Goal: Transaction & Acquisition: Purchase product/service

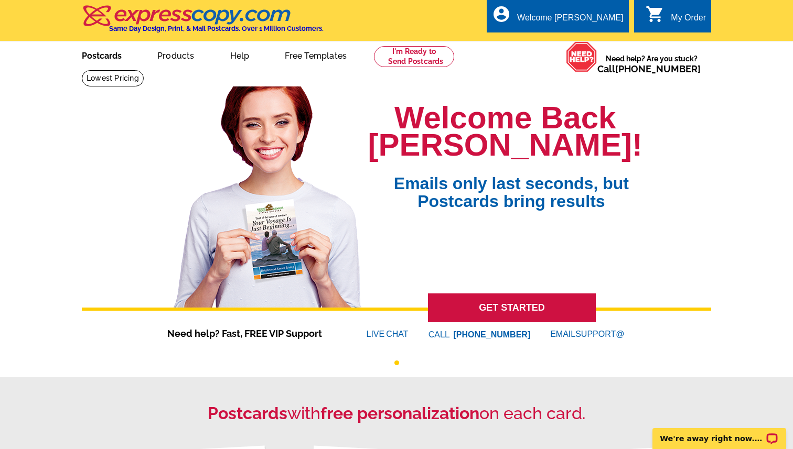
click at [112, 55] on link "Postcards" at bounding box center [101, 54] width 73 height 25
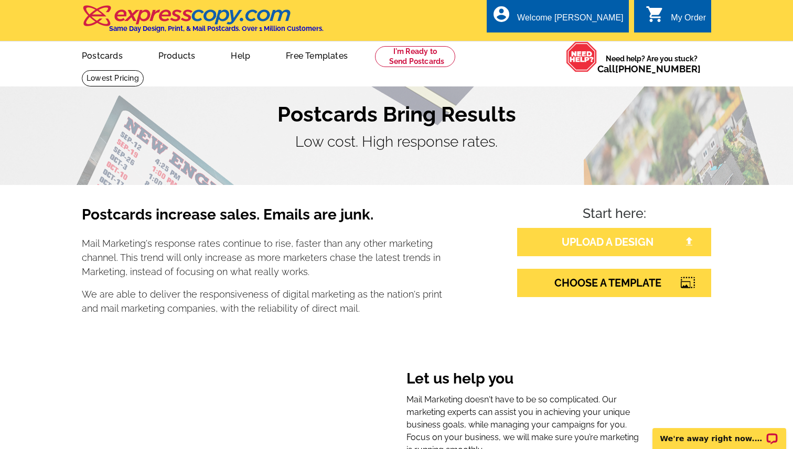
click at [544, 236] on link "UPLOAD A DESIGN" at bounding box center [614, 242] width 194 height 28
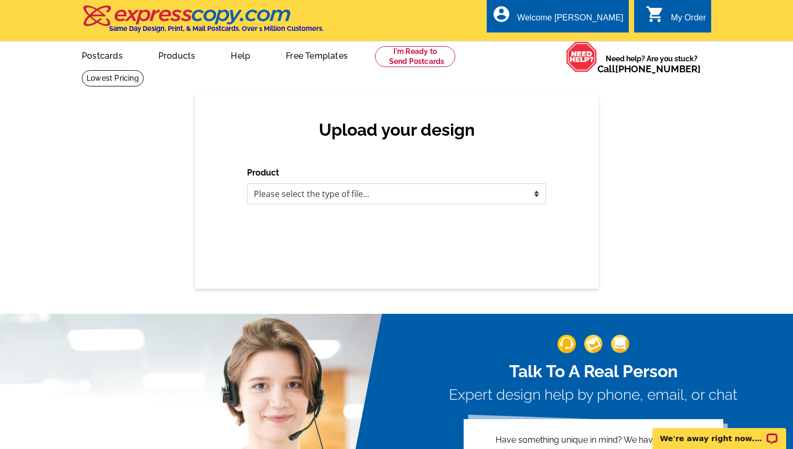
click at [366, 195] on select "Please select the type of file... Postcards Business Cards Letters and flyers G…" at bounding box center [396, 194] width 299 height 21
select select "1"
click at [247, 184] on select "Please select the type of file... Postcards Business Cards Letters and flyers G…" at bounding box center [396, 194] width 299 height 21
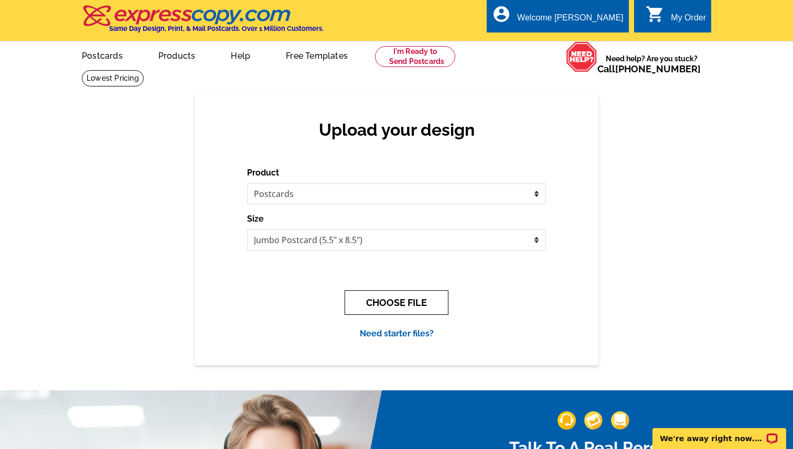
click at [372, 306] on button "CHOOSE FILE" at bounding box center [397, 303] width 104 height 25
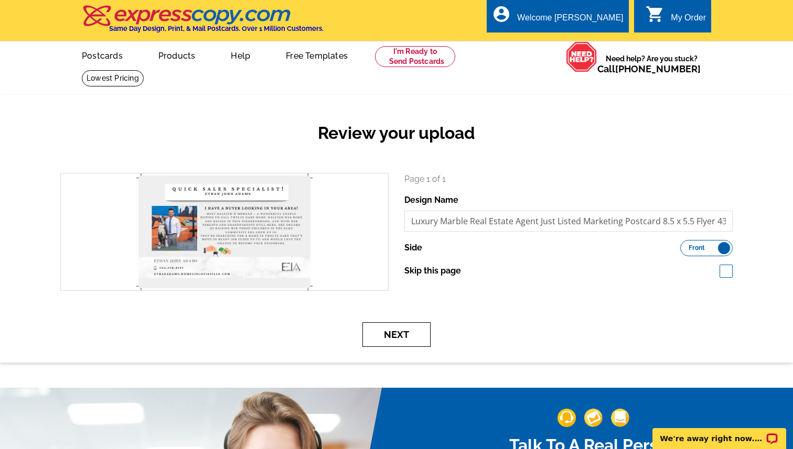
click at [414, 331] on button "Next" at bounding box center [396, 335] width 68 height 25
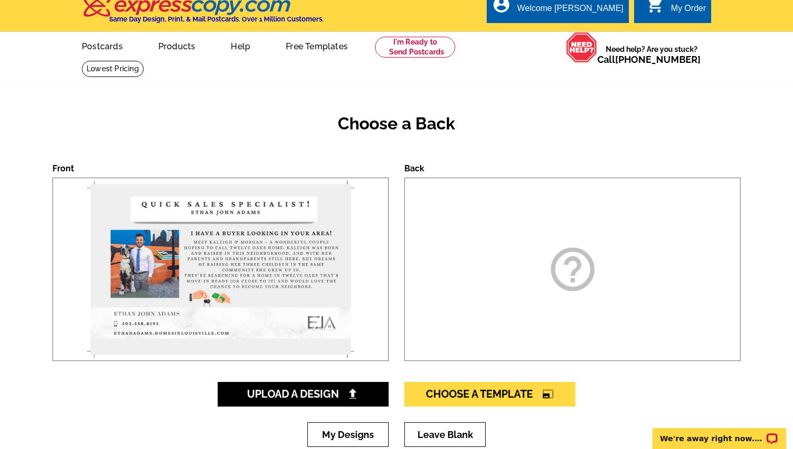
scroll to position [11, 0]
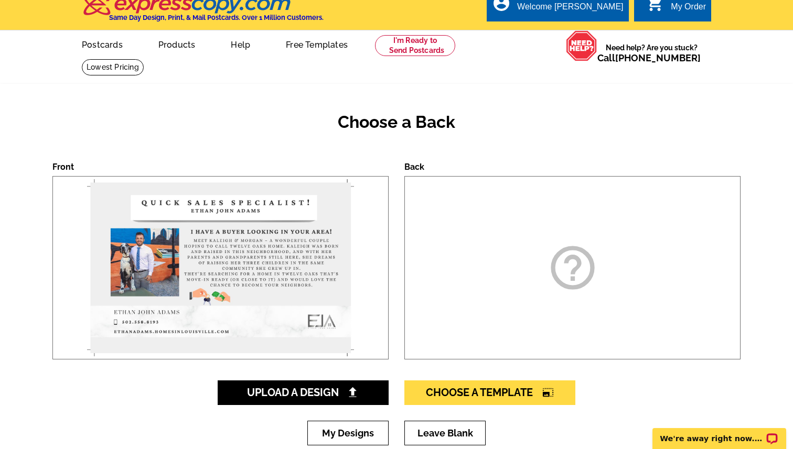
click at [359, 379] on div "Choose a Back Front Back help_outline Upload A Design Choose A Template photo_s…" at bounding box center [396, 280] width 793 height 393
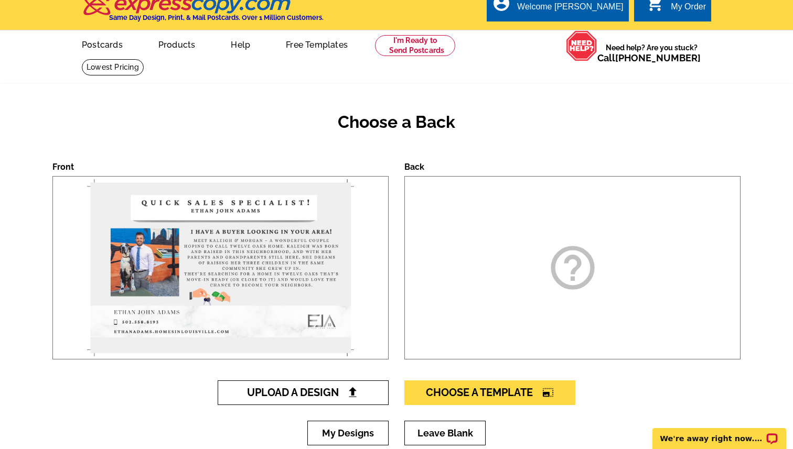
click at [359, 387] on span "Upload A Design" at bounding box center [303, 392] width 113 height 13
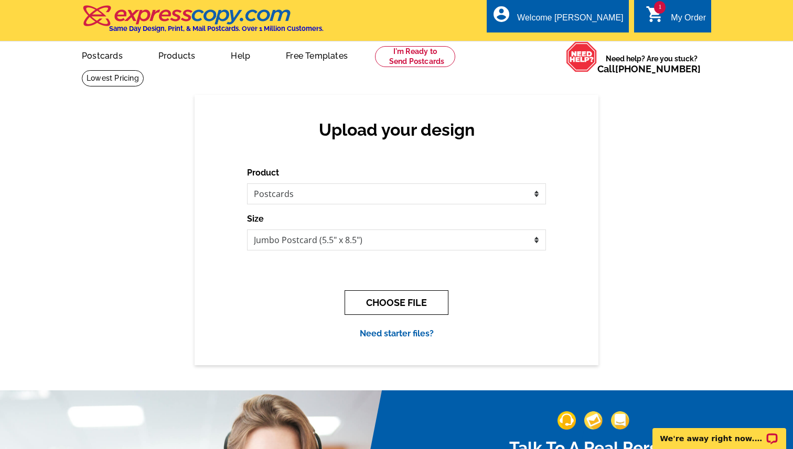
click at [400, 298] on button "CHOOSE FILE" at bounding box center [397, 303] width 104 height 25
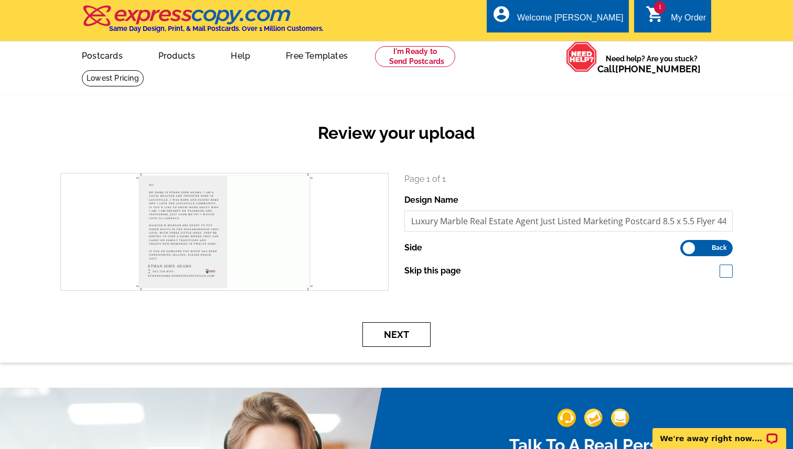
click at [409, 331] on button "Next" at bounding box center [396, 335] width 68 height 25
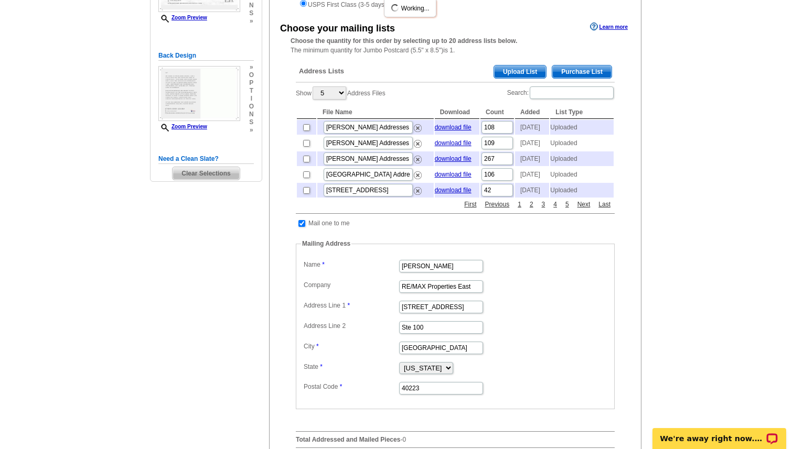
scroll to position [188, 0]
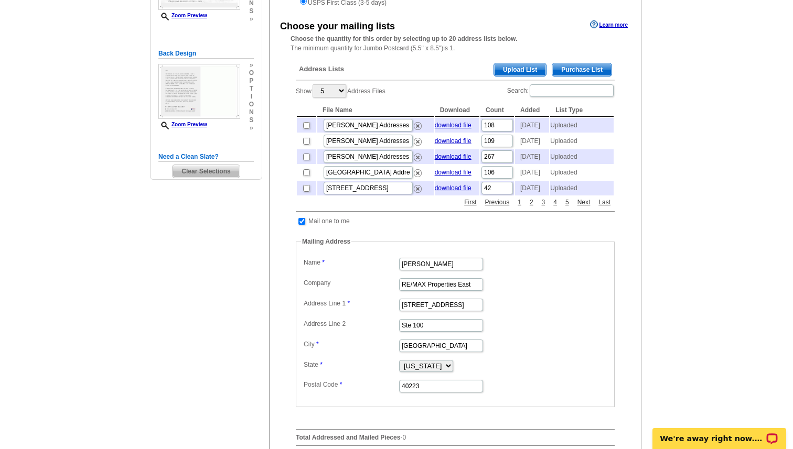
click at [515, 71] on span "Upload List" at bounding box center [520, 69] width 52 height 13
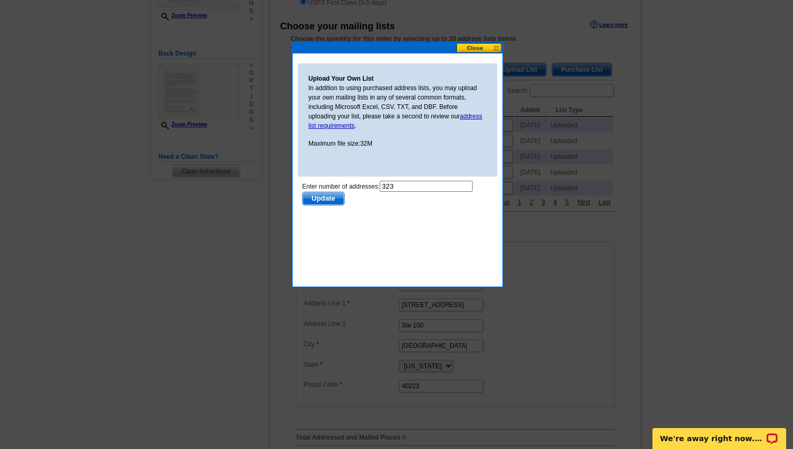
scroll to position [0, 0]
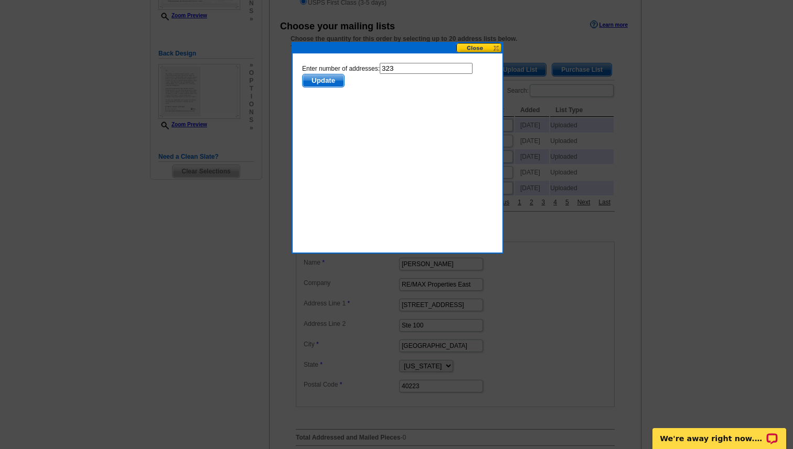
click at [327, 84] on span "Update" at bounding box center [323, 80] width 41 height 13
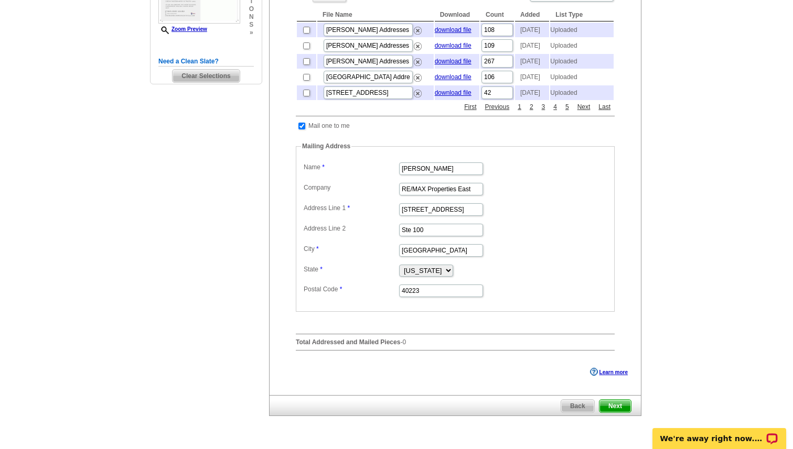
scroll to position [250, 0]
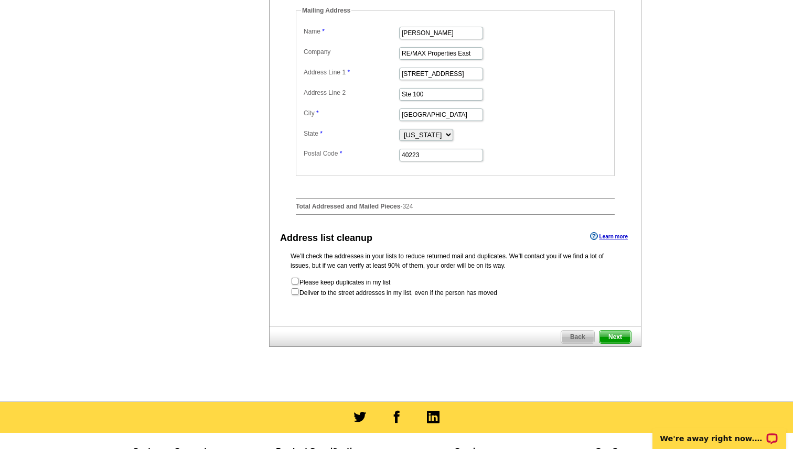
scroll to position [425, 0]
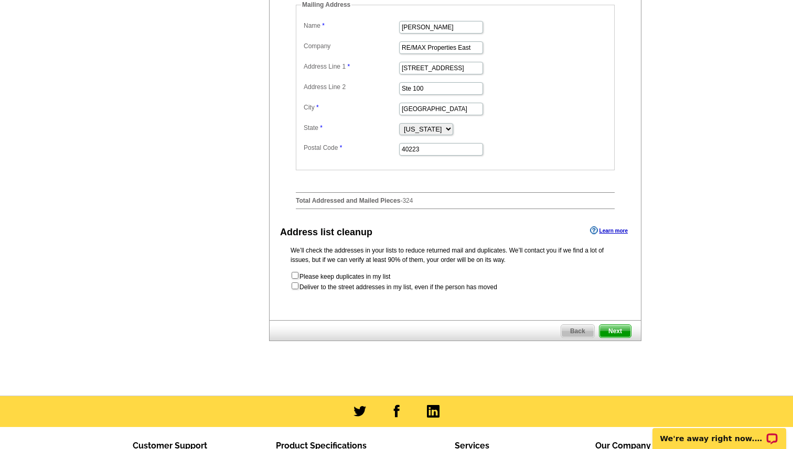
click at [617, 338] on span "Next" at bounding box center [614, 331] width 31 height 13
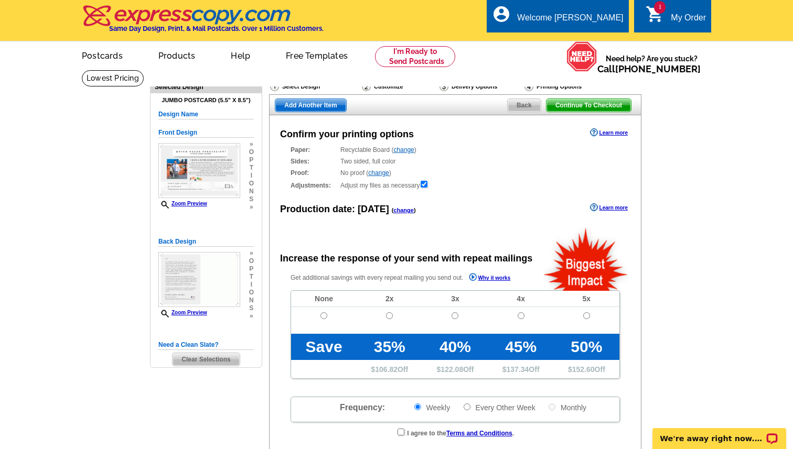
click at [319, 317] on td at bounding box center [324, 320] width 66 height 27
click at [324, 317] on input "radio" at bounding box center [323, 316] width 7 height 7
radio input "true"
radio input "false"
click at [530, 107] on span "Back" at bounding box center [524, 105] width 33 height 13
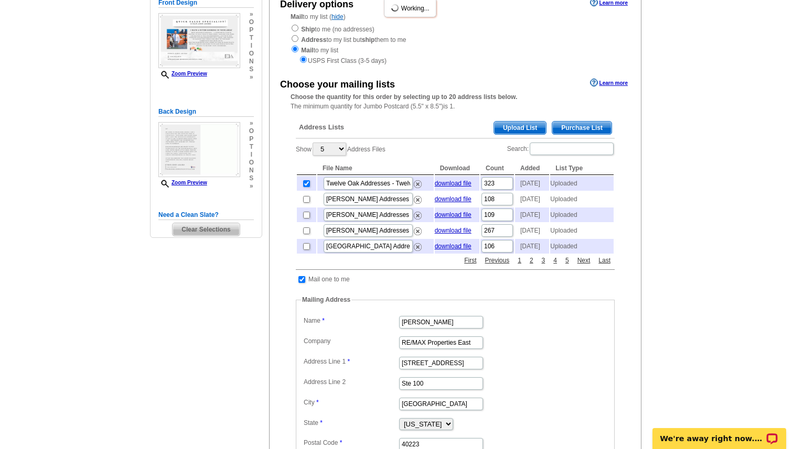
scroll to position [149, 0]
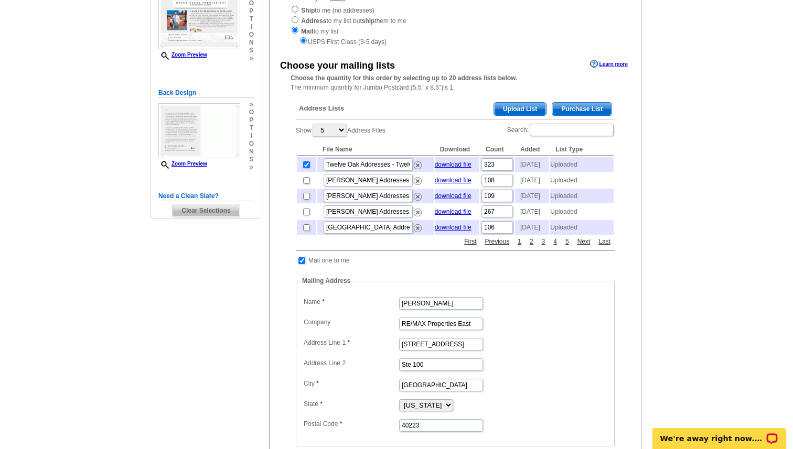
click at [508, 115] on link "Upload List" at bounding box center [519, 109] width 53 height 14
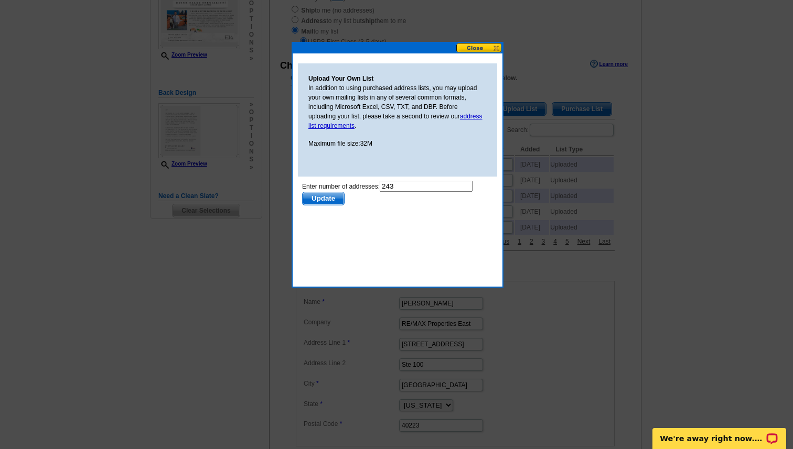
scroll to position [0, 0]
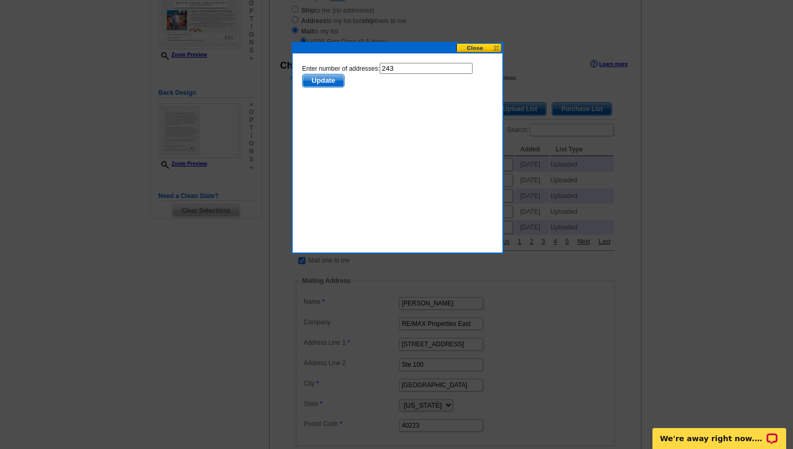
click at [324, 77] on span "Update" at bounding box center [323, 80] width 41 height 13
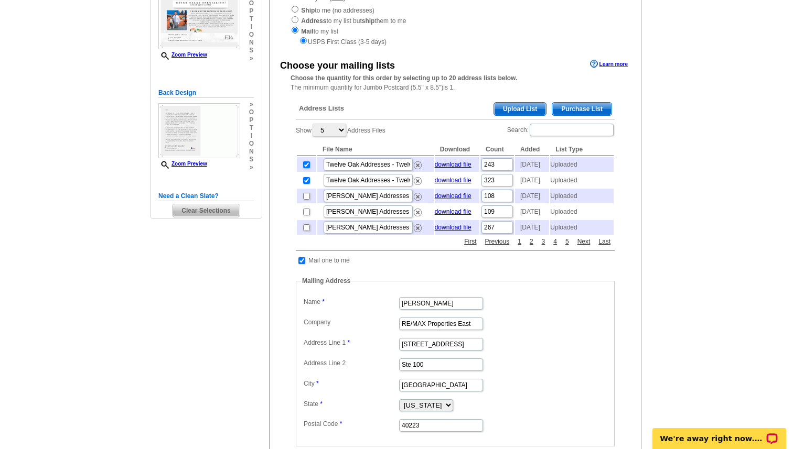
click at [310, 186] on td at bounding box center [306, 180] width 19 height 15
click at [308, 184] on input "checkbox" at bounding box center [306, 180] width 7 height 7
checkbox input "false"
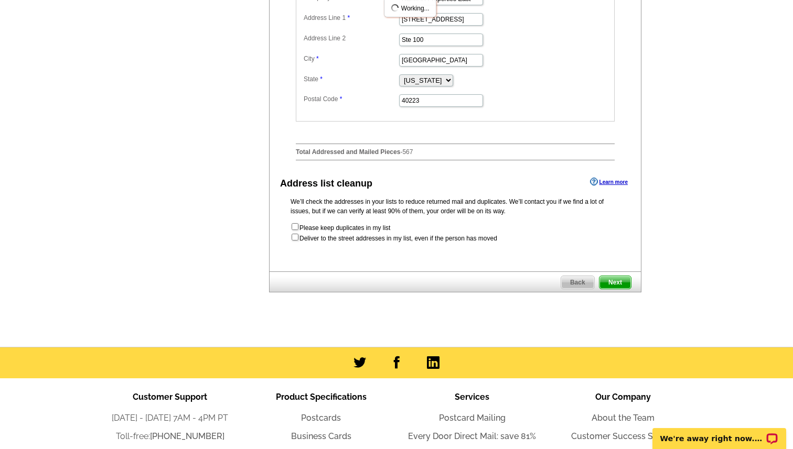
scroll to position [499, 0]
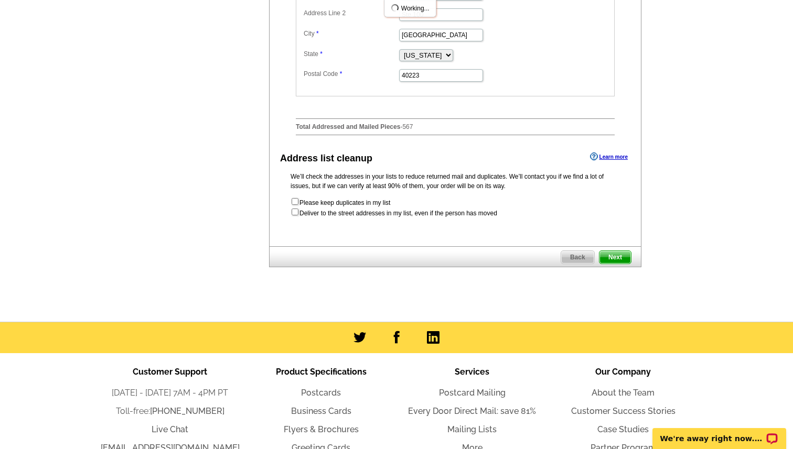
click at [629, 264] on span "Next" at bounding box center [614, 257] width 31 height 13
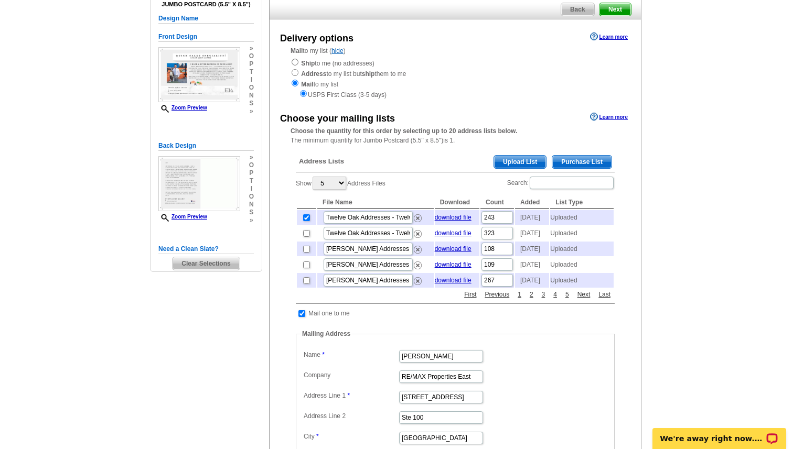
scroll to position [93, 0]
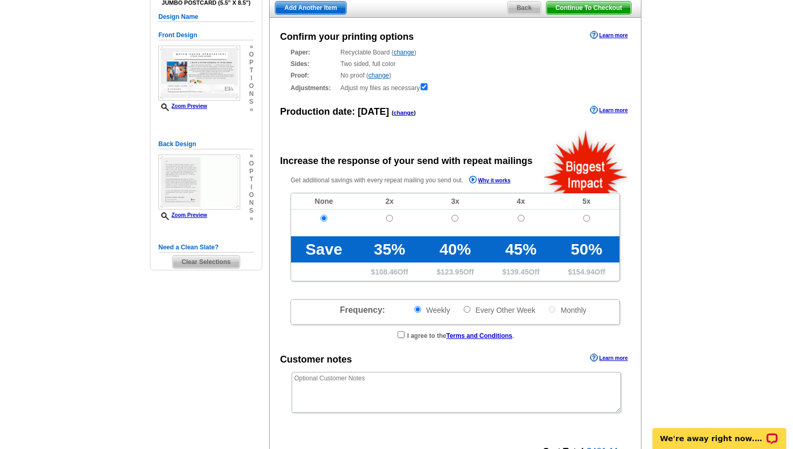
radio input "false"
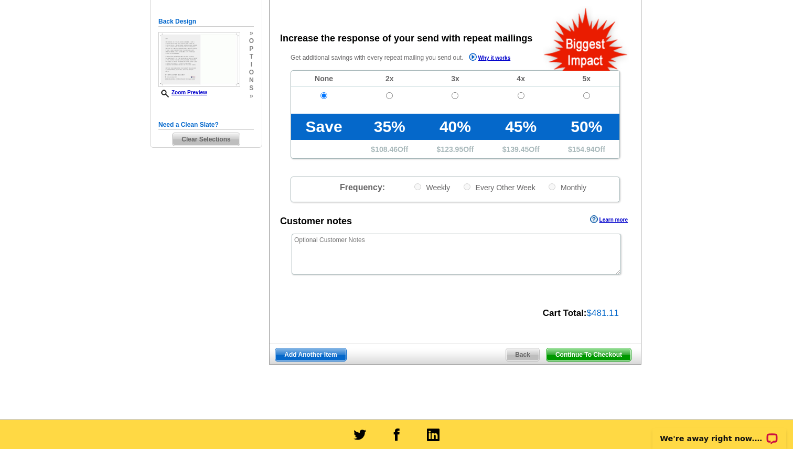
scroll to position [241, 0]
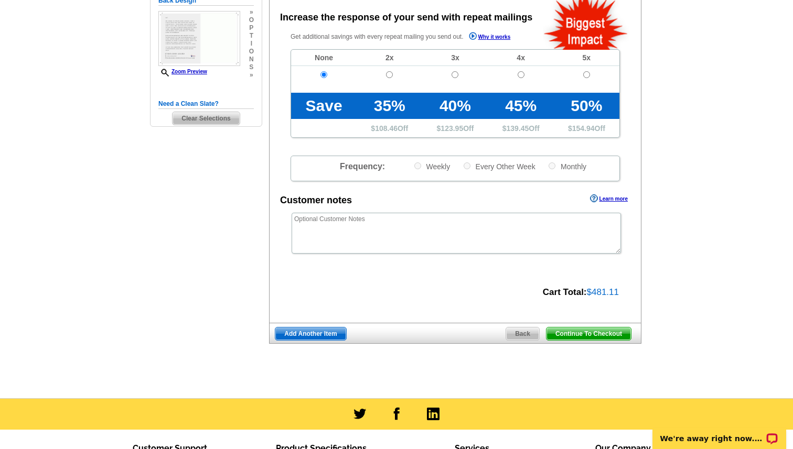
click at [585, 337] on span "Continue To Checkout" at bounding box center [588, 334] width 84 height 13
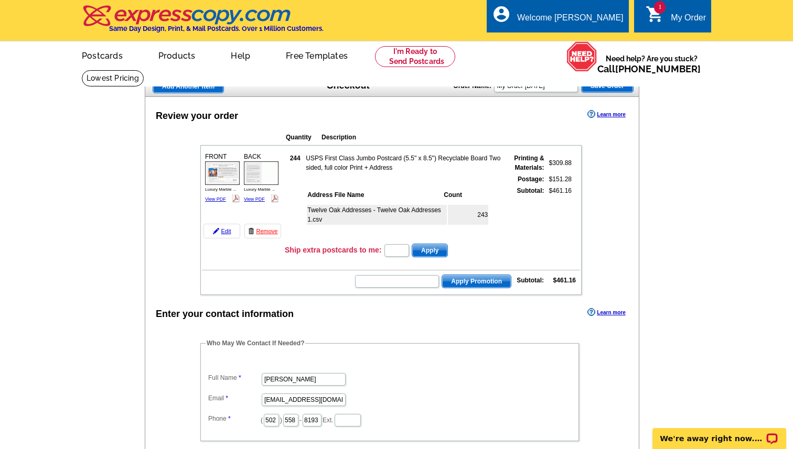
click at [217, 137] on td at bounding box center [241, 136] width 81 height 16
click at [220, 167] on img at bounding box center [222, 174] width 35 height 24
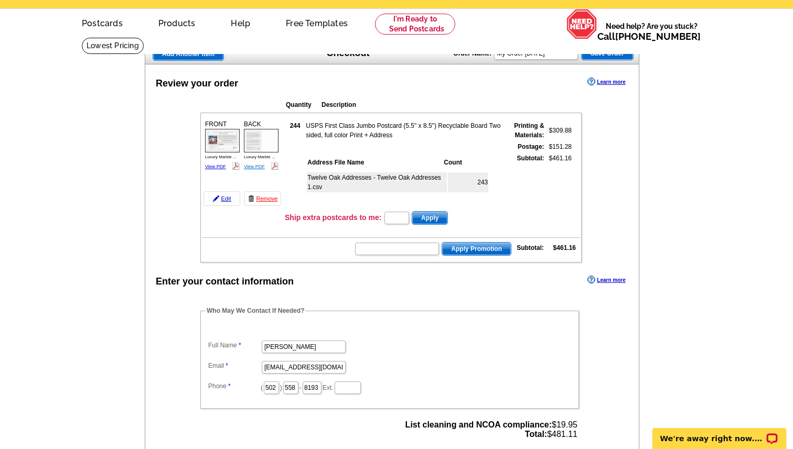
click at [257, 166] on link "View PDF" at bounding box center [254, 166] width 21 height 5
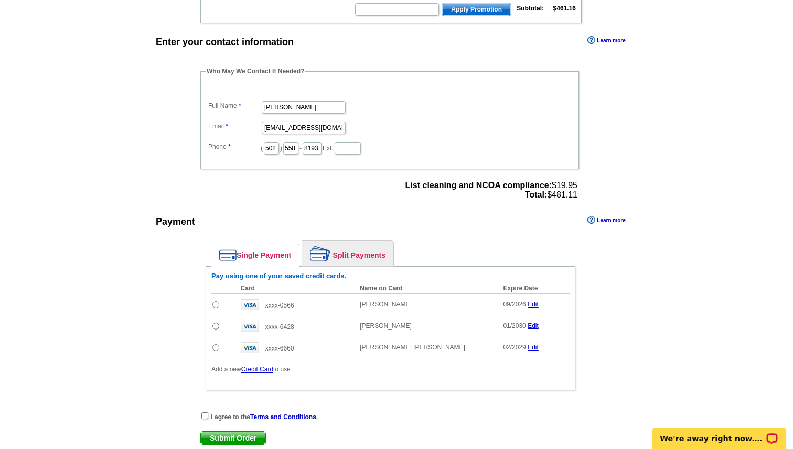
scroll to position [316, 0]
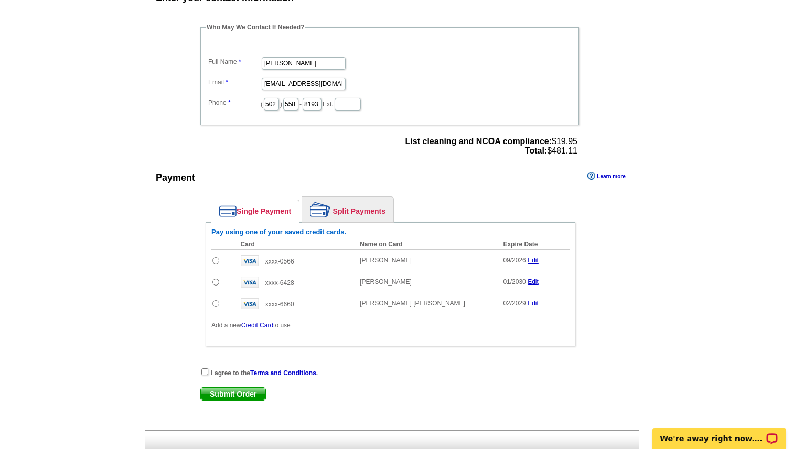
click at [215, 283] on input "radio" at bounding box center [215, 282] width 7 height 7
radio input "true"
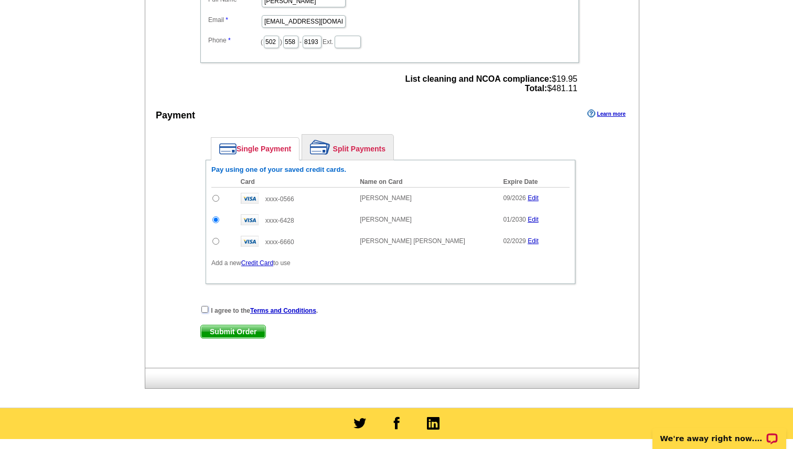
click at [201, 311] on input "checkbox" at bounding box center [204, 309] width 7 height 7
checkbox input "true"
click at [223, 328] on span "Submit Order" at bounding box center [233, 332] width 65 height 13
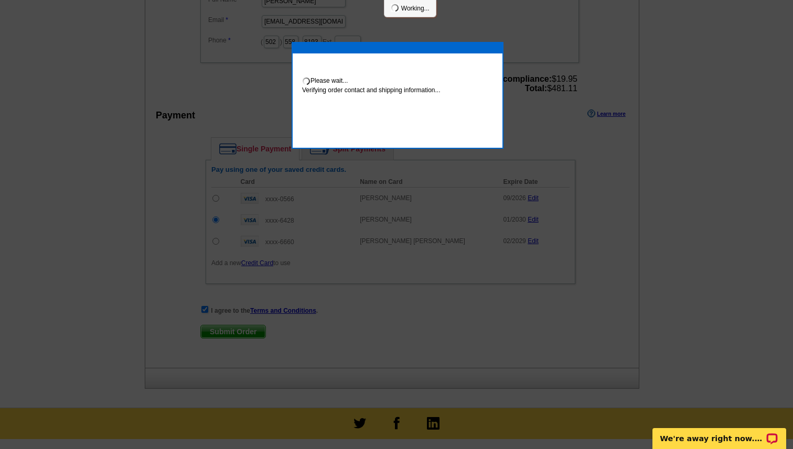
scroll to position [374, 0]
